Goal: Check status: Check status

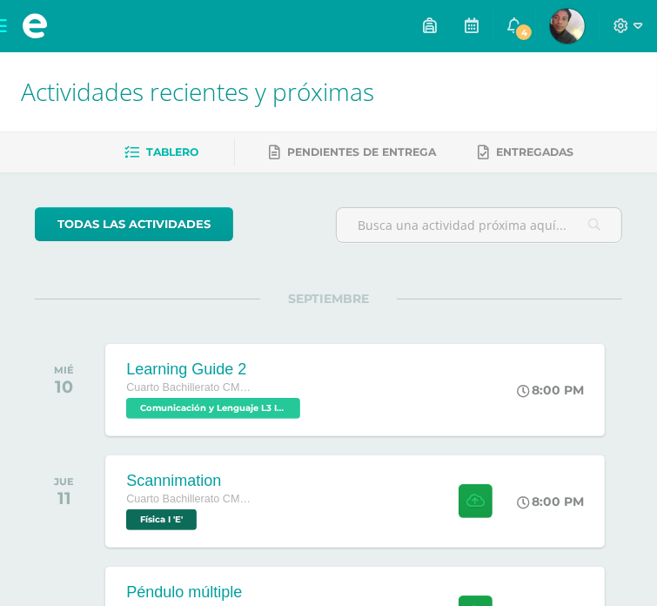
click at [297, 132] on div "Tablero Pendientes de entrega Entregadas" at bounding box center [349, 151] width 699 height 41
click at [298, 143] on link "Pendientes de entrega" at bounding box center [353, 152] width 167 height 28
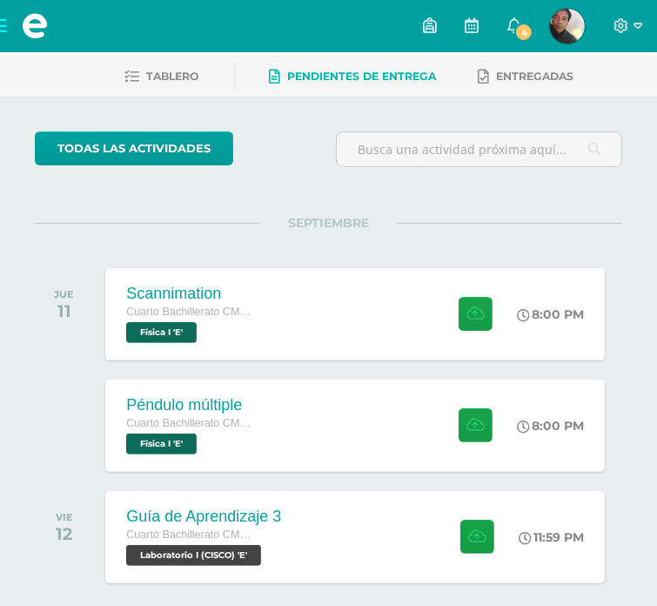
scroll to position [94, 0]
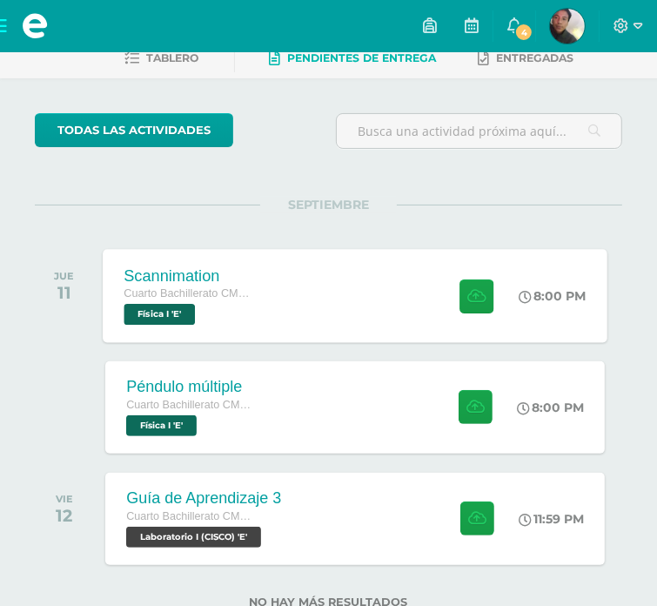
click at [280, 298] on div "Scannimation Cuarto Bachillerato CMP Bachillerato en CCLL con Orientación en Co…" at bounding box center [356, 295] width 504 height 93
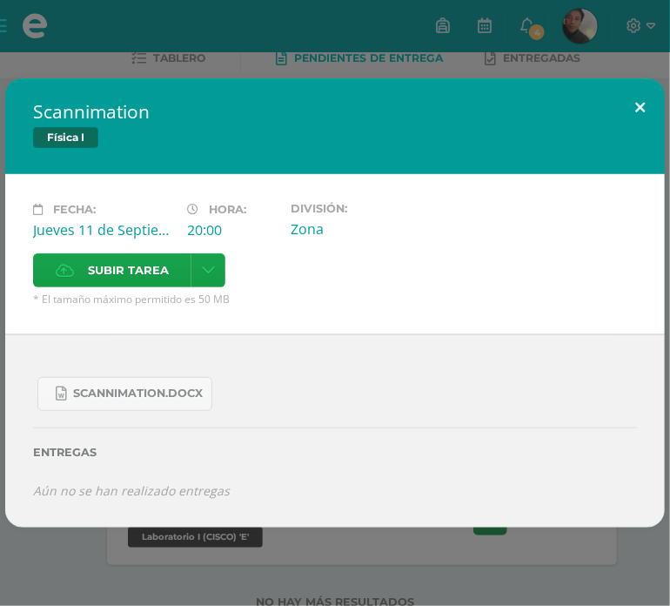
click at [660, 103] on button at bounding box center [640, 107] width 50 height 59
